Goal: Task Accomplishment & Management: Use online tool/utility

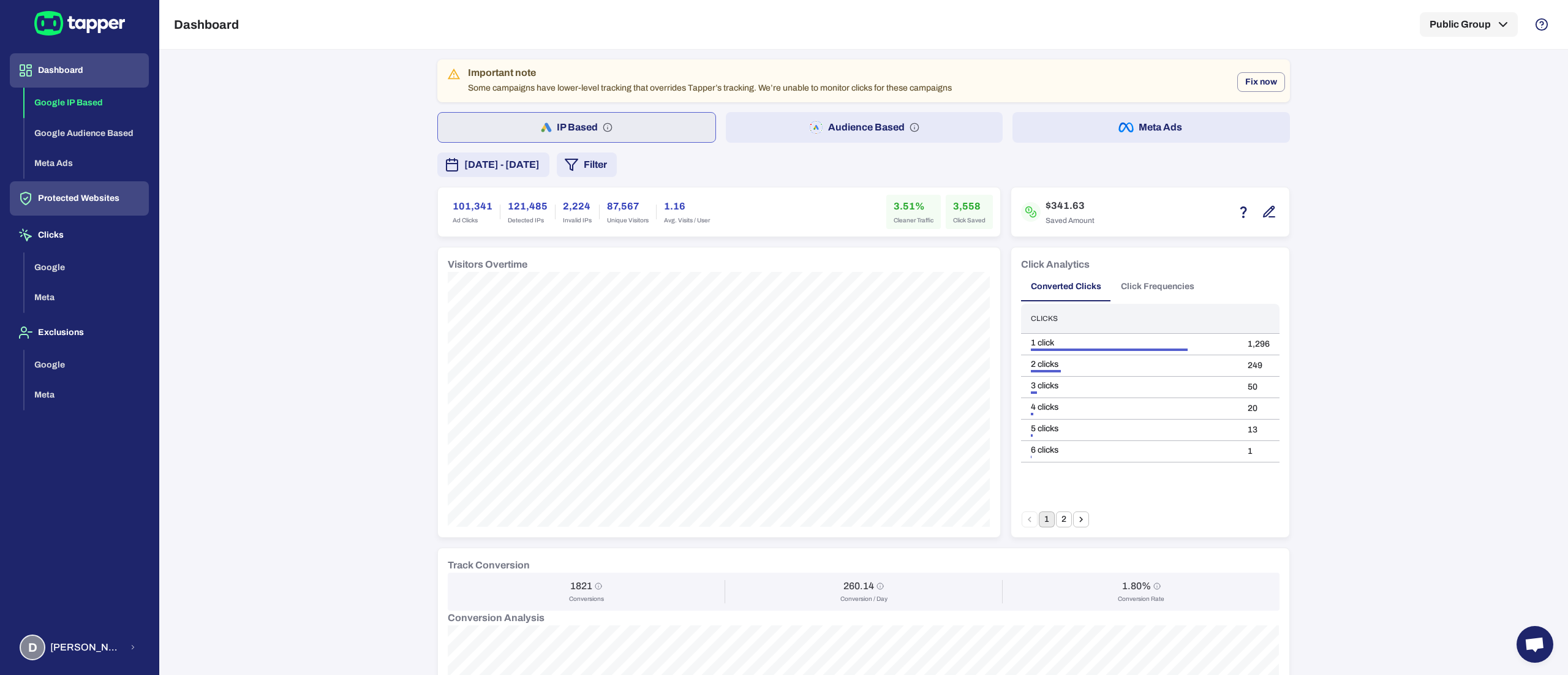
click at [65, 196] on button "Protected Websites" at bounding box center [79, 198] width 140 height 34
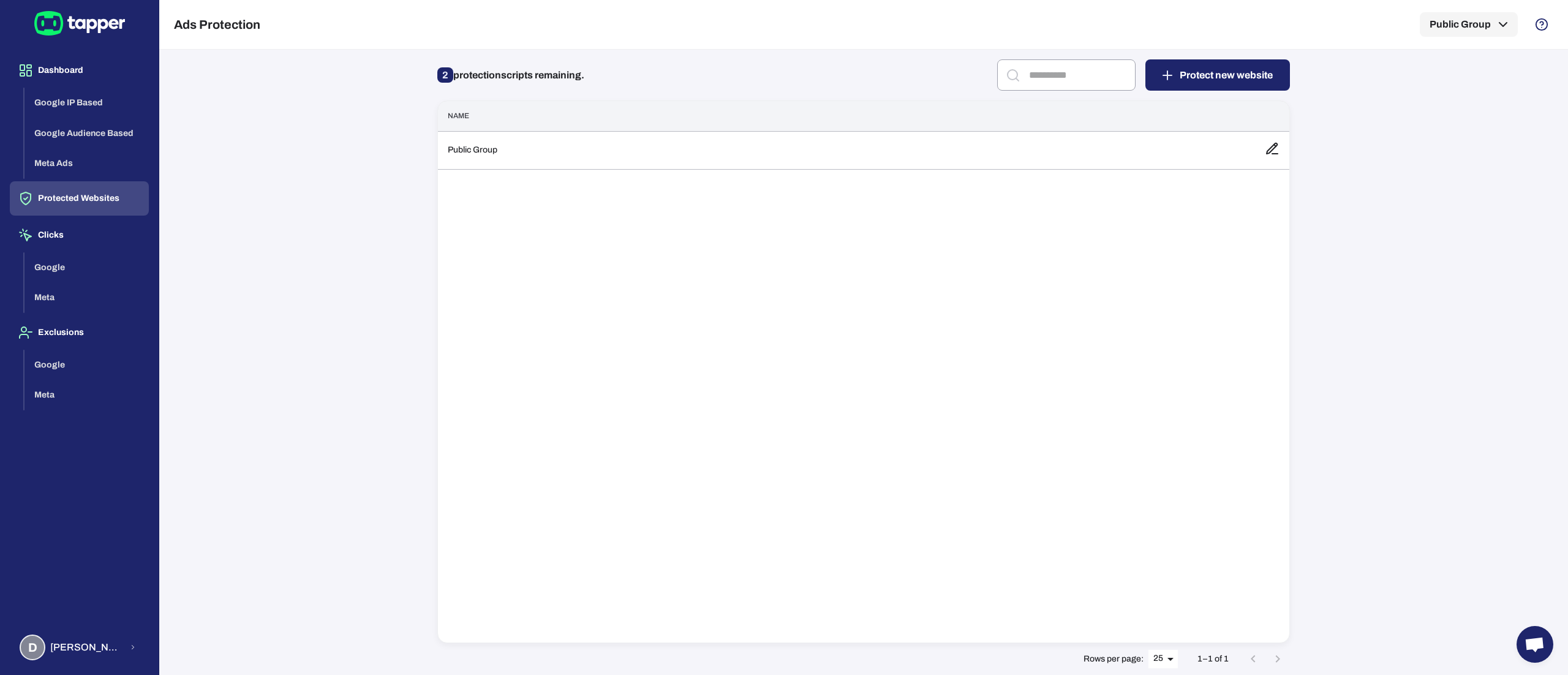
click at [593, 174] on div "Name Public Group" at bounding box center [864, 372] width 853 height 543
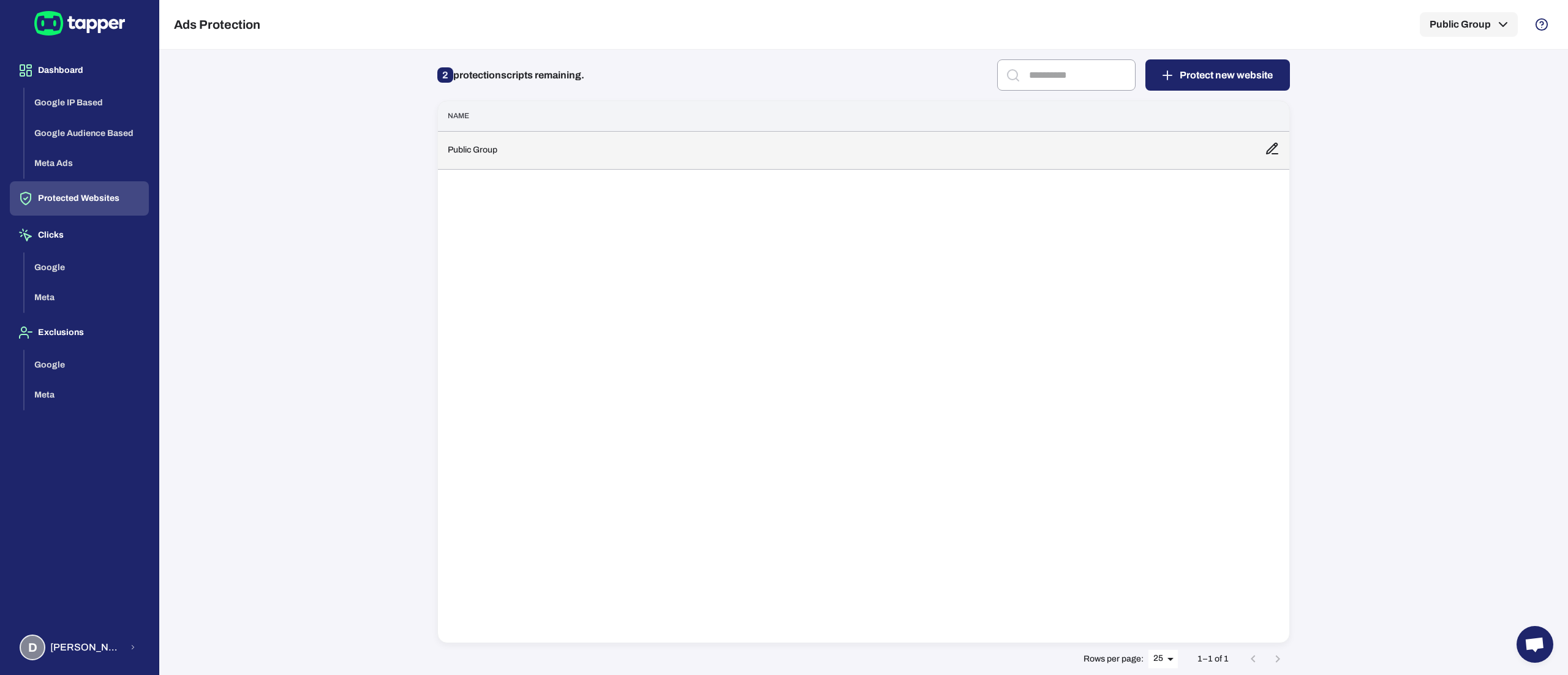
click at [587, 163] on td "Public Group" at bounding box center [846, 149] width 817 height 38
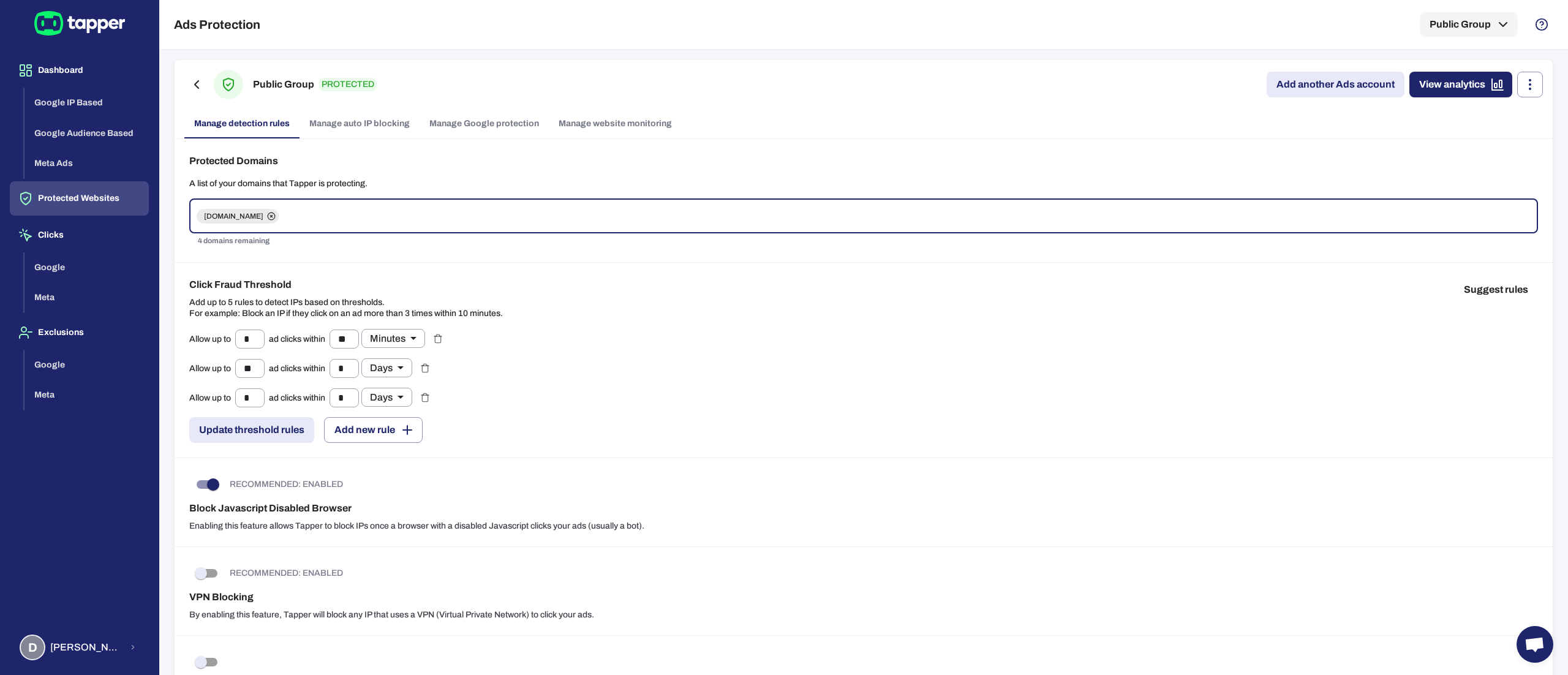
click at [1314, 86] on link "Add another Ads account" at bounding box center [1335, 84] width 138 height 25
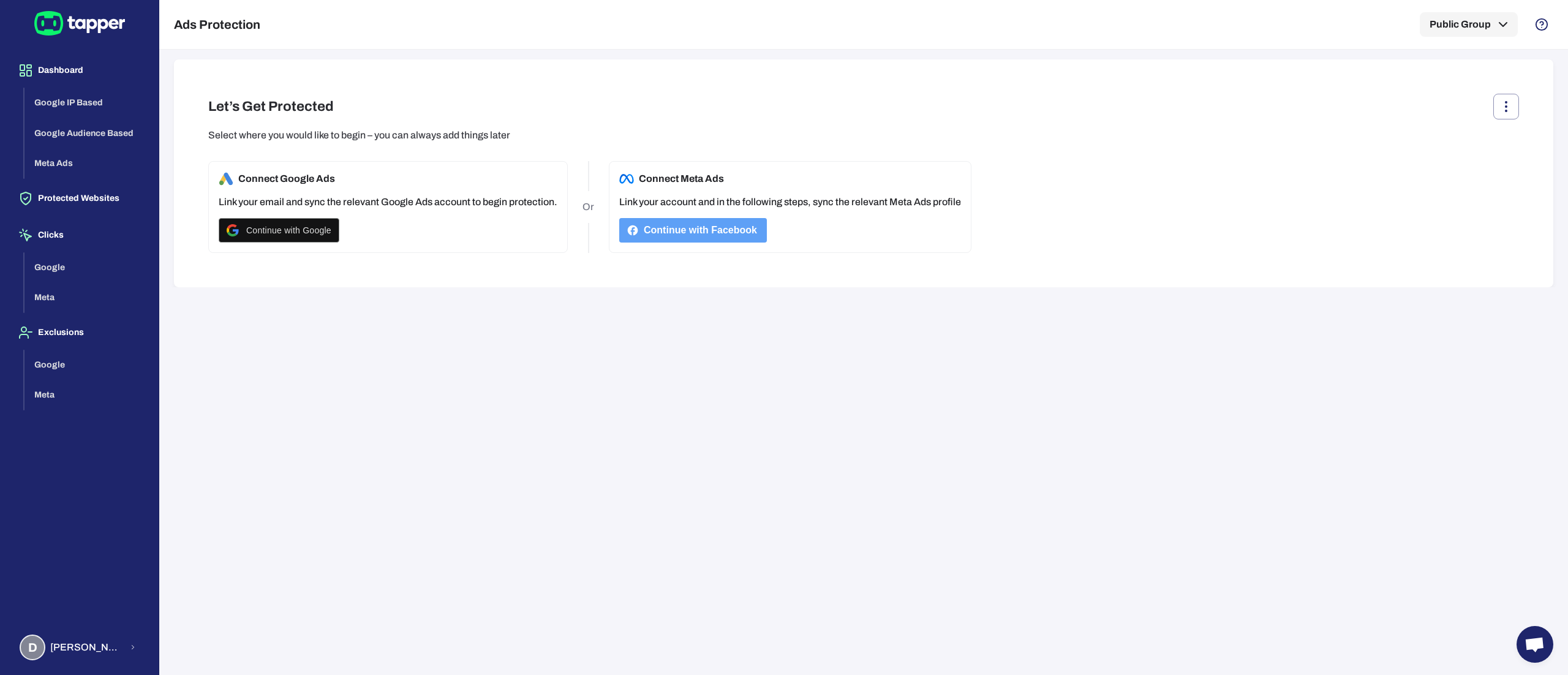
click at [719, 222] on button "Continue with Facebook" at bounding box center [693, 231] width 147 height 25
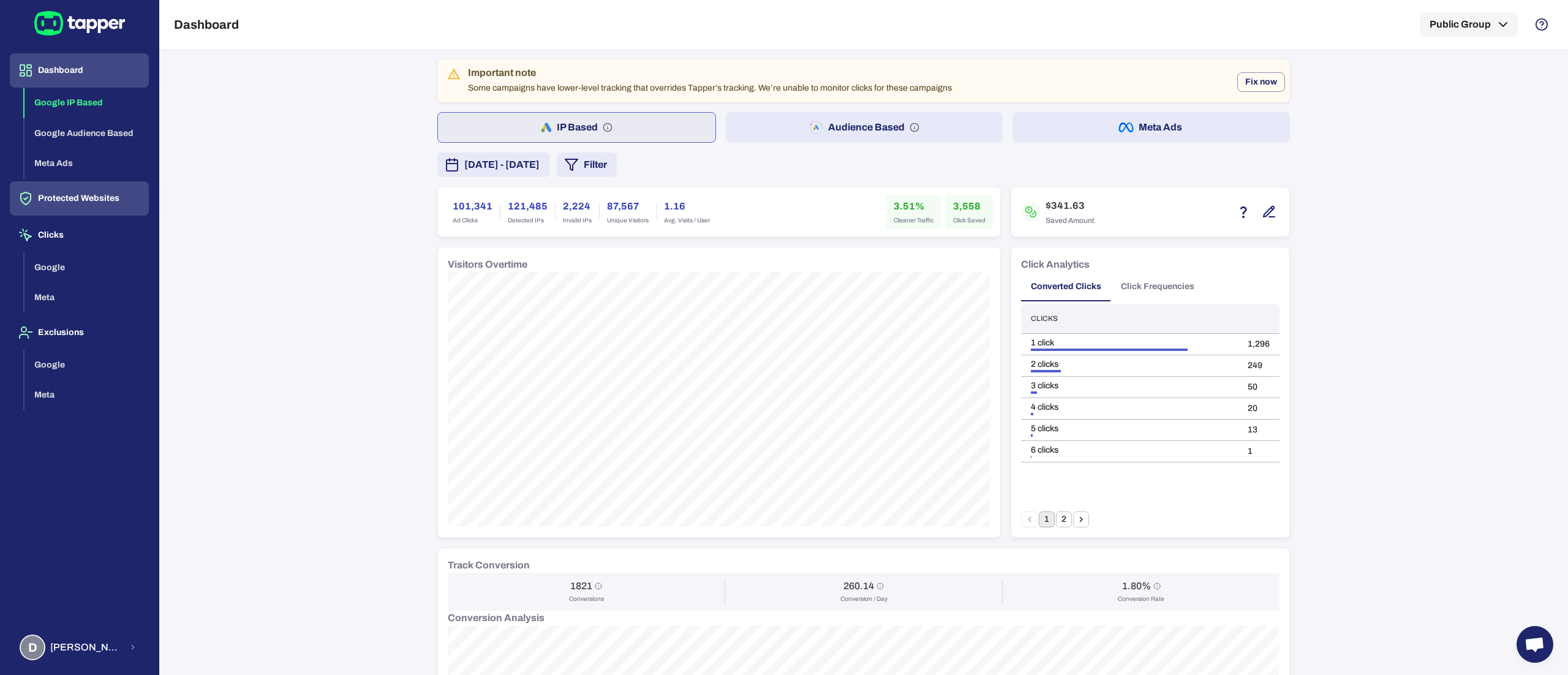
click at [55, 196] on button "Protected Websites" at bounding box center [79, 198] width 140 height 34
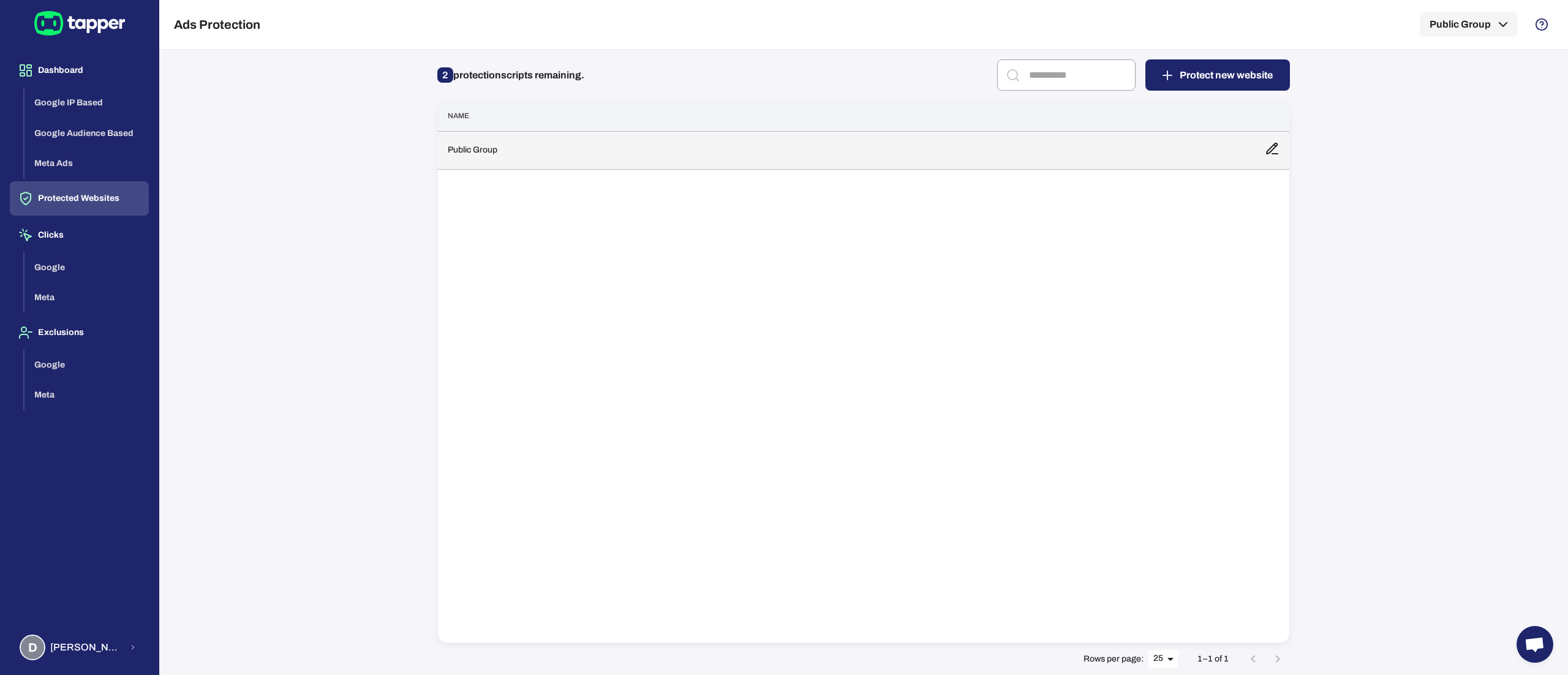
click at [564, 151] on td "Public Group" at bounding box center [846, 149] width 817 height 38
